Goal: Entertainment & Leisure: Consume media (video, audio)

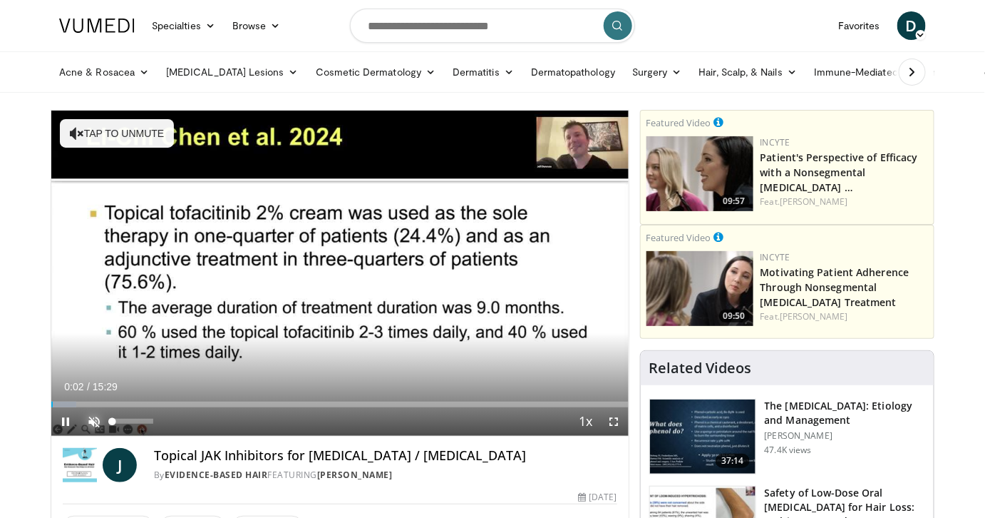
click at [95, 422] on span "Video Player" at bounding box center [94, 421] width 29 height 29
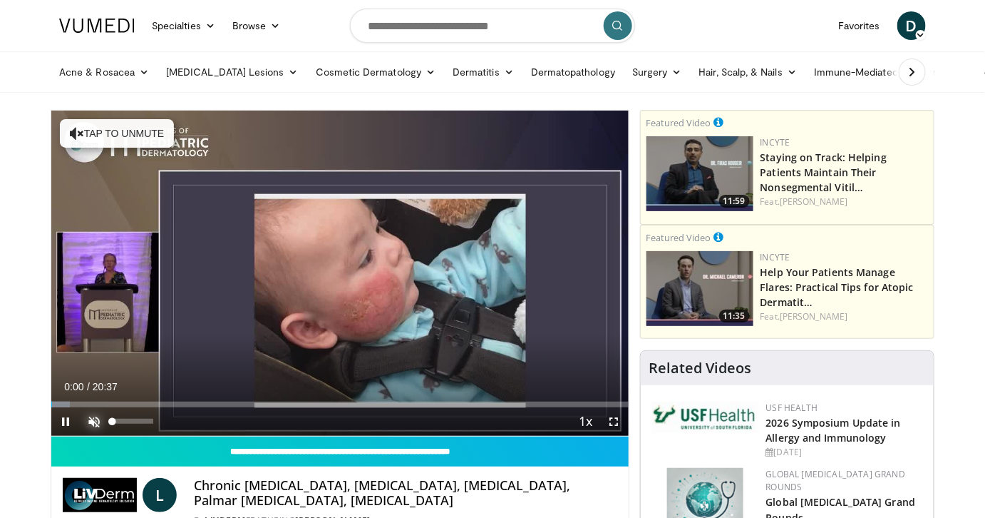
click at [97, 419] on span "Video Player" at bounding box center [94, 421] width 29 height 29
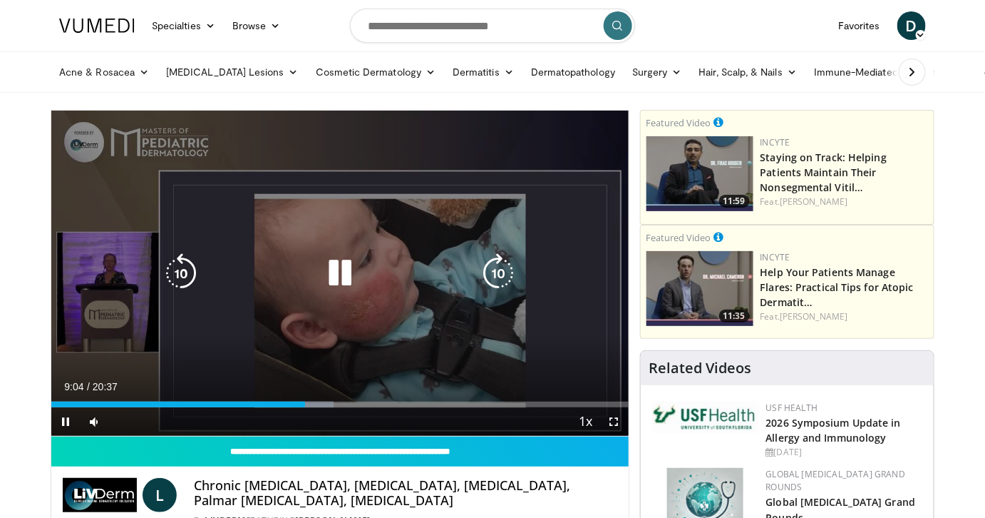
click at [77, 363] on div "10 seconds Tap to unmute" at bounding box center [340, 273] width 578 height 325
click at [342, 281] on icon "Video Player" at bounding box center [340, 273] width 40 height 40
